Goal: Task Accomplishment & Management: Manage account settings

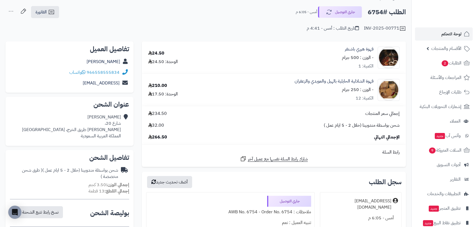
scroll to position [25, 0]
click at [446, 33] on span "لوحة التحكم" at bounding box center [451, 34] width 20 height 8
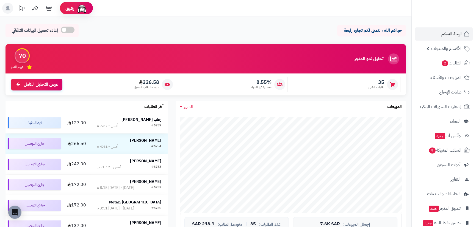
click at [153, 128] on div "#6757" at bounding box center [156, 125] width 10 height 5
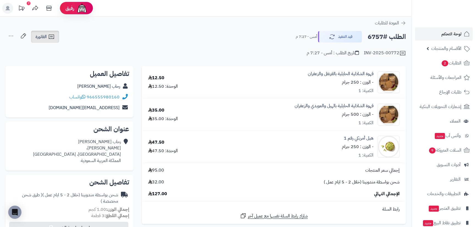
click at [46, 36] on span "الفاتورة" at bounding box center [40, 37] width 11 height 7
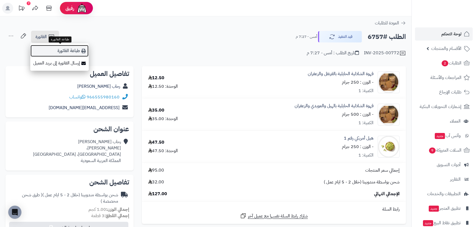
click at [60, 49] on link "طباعة الفاتورة" at bounding box center [59, 51] width 59 height 12
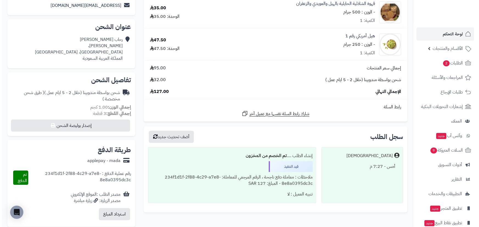
scroll to position [125, 0]
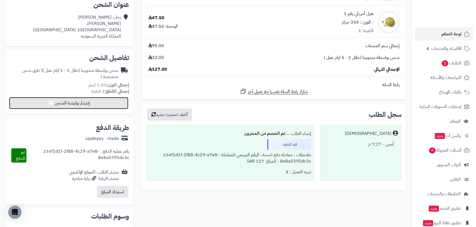
click at [91, 102] on button "إصدار بوليصة الشحن" at bounding box center [68, 103] width 119 height 12
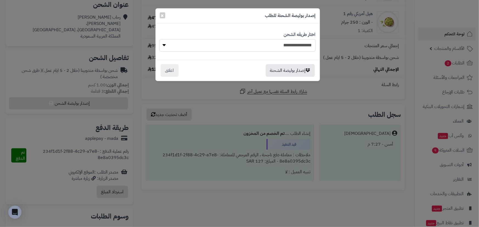
click at [224, 39] on select "**********" at bounding box center [238, 45] width 156 height 12
select select "***"
click at [160, 39] on select "**********" at bounding box center [238, 45] width 156 height 12
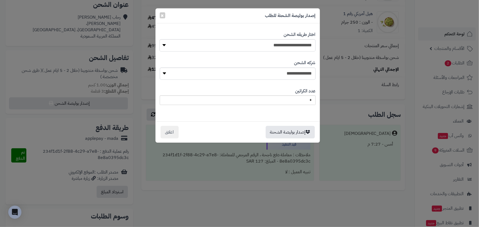
click at [241, 67] on div "**********" at bounding box center [238, 70] width 156 height 28
click at [246, 74] on select "**********" at bounding box center [238, 74] width 156 height 12
select select "****"
click at [162, 68] on select "**********" at bounding box center [238, 74] width 156 height 12
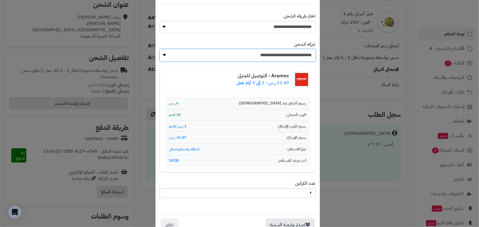
scroll to position [35, 0]
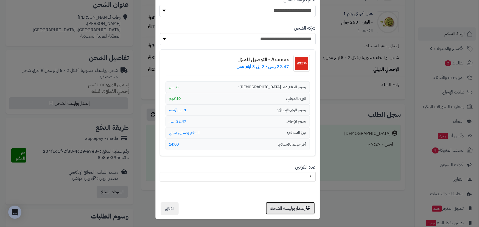
click at [304, 211] on button "إصدار بوليصة الشحنة" at bounding box center [290, 208] width 49 height 13
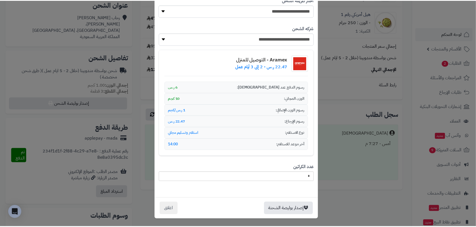
scroll to position [0, 0]
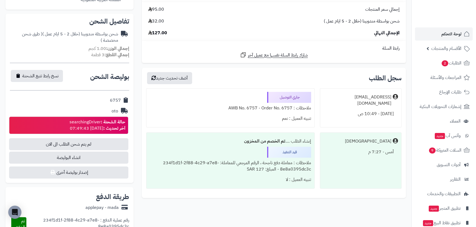
scroll to position [225, 0]
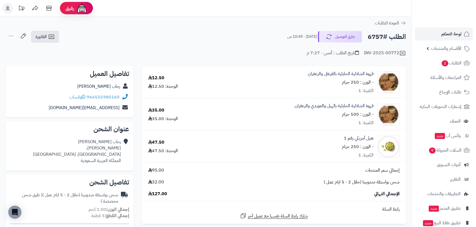
scroll to position [225, 0]
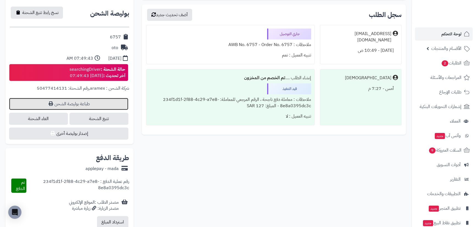
click at [75, 103] on link "طباعة بوليصة الشحن" at bounding box center [68, 104] width 119 height 12
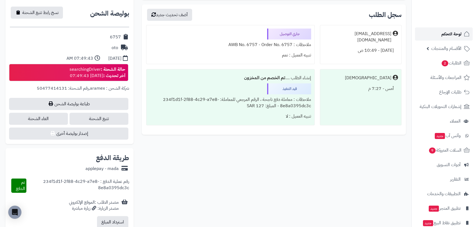
click at [448, 32] on span "لوحة التحكم" at bounding box center [451, 34] width 20 height 8
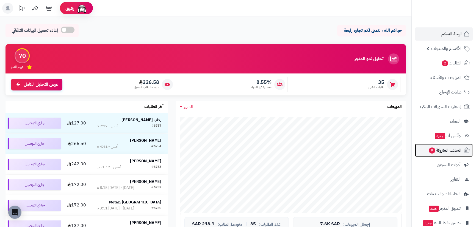
click at [445, 148] on span "السلات المتروكة 9" at bounding box center [444, 151] width 33 height 8
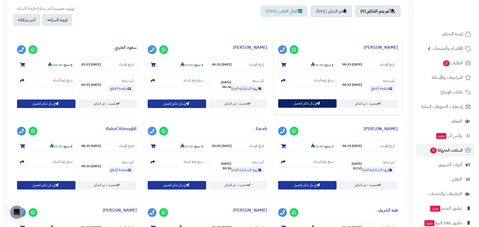
scroll to position [175, 0]
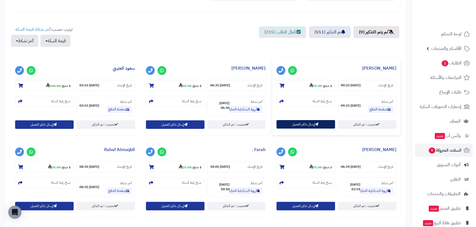
click at [300, 124] on button "إرسال تذكير للعميل" at bounding box center [305, 124] width 59 height 9
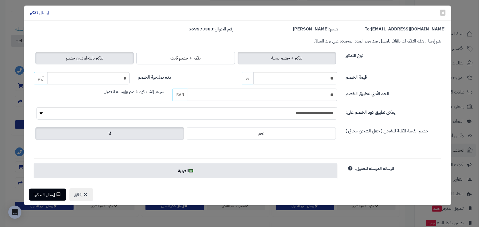
drag, startPoint x: 109, startPoint y: 60, endPoint x: 148, endPoint y: 72, distance: 41.4
click at [109, 60] on label "تذكير بالشراء دون خصم" at bounding box center [84, 58] width 98 height 13
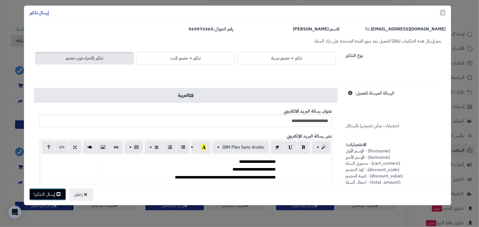
click at [58, 193] on icon at bounding box center [59, 194] width 4 height 4
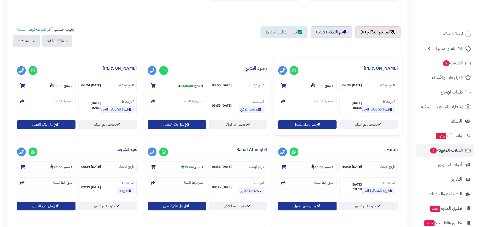
scroll to position [175, 0]
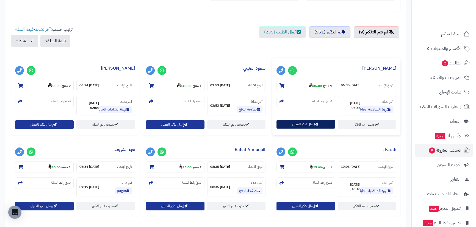
click at [314, 127] on button "إرسال تذكير للعميل" at bounding box center [305, 124] width 59 height 9
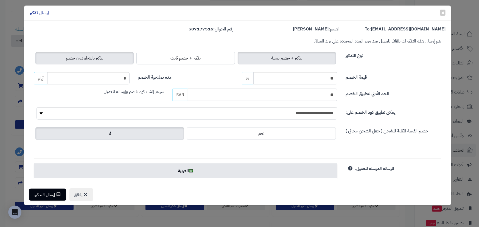
click at [103, 58] on span "تذكير بالشراء دون خصم" at bounding box center [84, 58] width 37 height 7
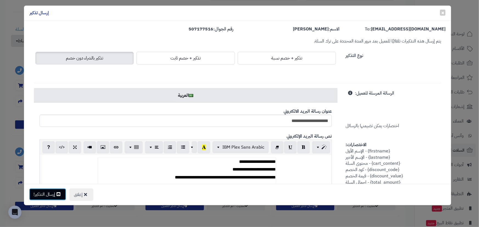
click at [41, 194] on button "إرسال التذكير!" at bounding box center [47, 195] width 37 height 12
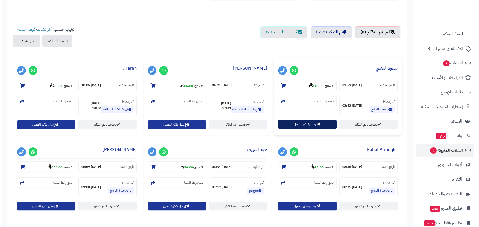
scroll to position [175, 0]
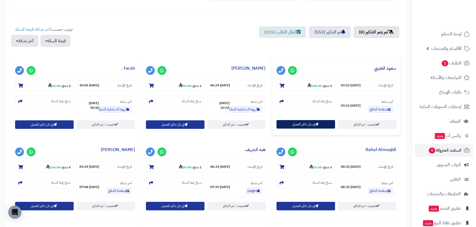
click at [309, 124] on button "إرسال تذكير للعميل" at bounding box center [305, 124] width 59 height 9
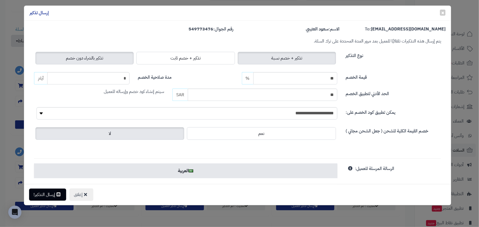
click at [85, 55] on span "تذكير بالشراء دون خصم" at bounding box center [84, 58] width 37 height 7
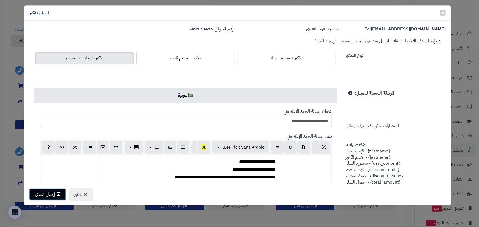
click at [49, 193] on button "إرسال التذكير!" at bounding box center [47, 195] width 37 height 12
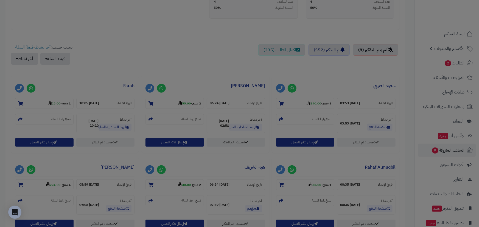
scroll to position [192, 0]
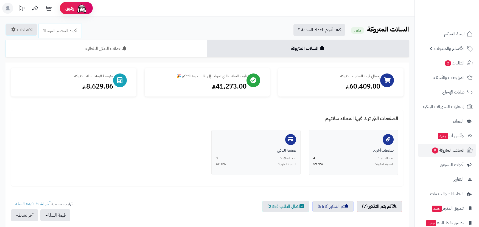
scroll to position [175, 0]
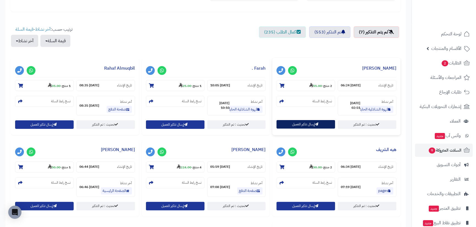
click at [290, 125] on button "إرسال تذكير للعميل" at bounding box center [305, 124] width 59 height 9
